Goal: Task Accomplishment & Management: Complete application form

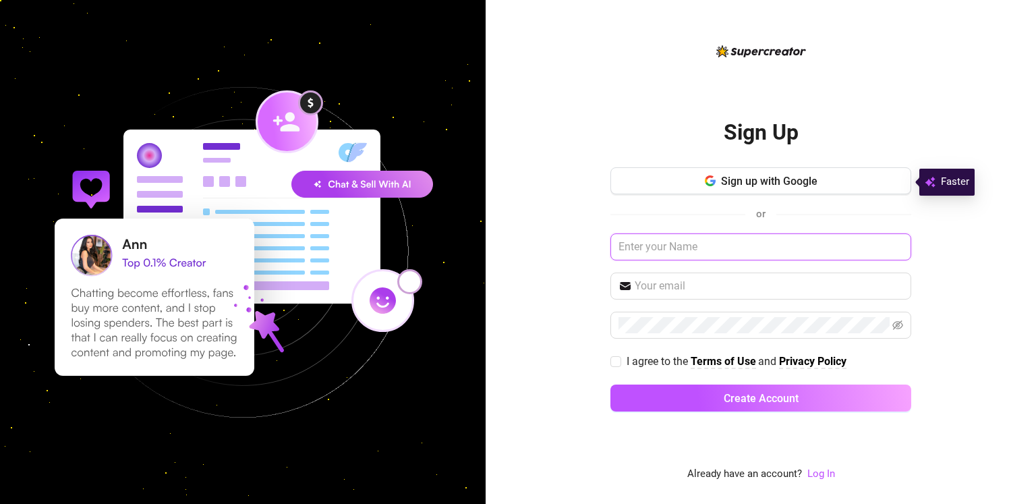
click at [693, 251] on input "text" at bounding box center [761, 246] width 301 height 27
click at [731, 185] on span "Sign up with Google" at bounding box center [769, 181] width 96 height 13
